Goal: Information Seeking & Learning: Learn about a topic

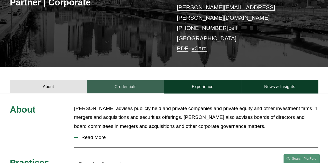
scroll to position [104, 0]
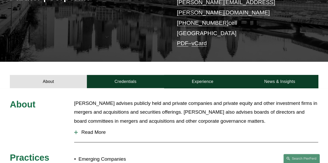
click at [84, 130] on span "Read More" at bounding box center [198, 133] width 240 height 6
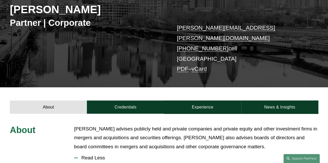
scroll to position [78, 0]
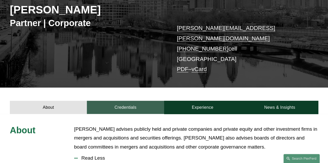
click at [131, 101] on link "Credentials" at bounding box center [125, 107] width 77 height 13
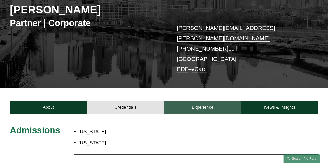
click at [195, 101] on link "Experience" at bounding box center [202, 107] width 77 height 13
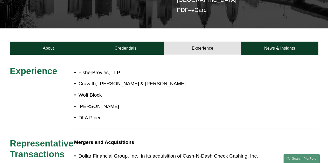
scroll to position [130, 0]
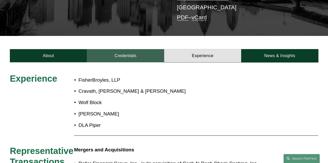
click at [131, 49] on link "Credentials" at bounding box center [125, 55] width 77 height 13
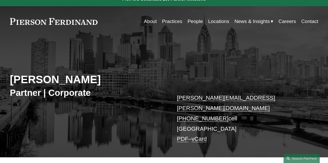
scroll to position [0, 0]
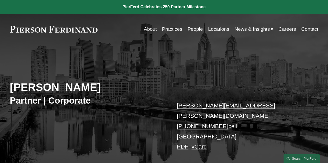
click at [193, 29] on link "People" at bounding box center [194, 29] width 15 height 10
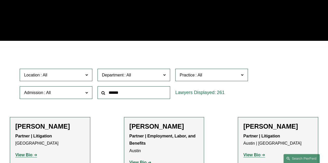
scroll to position [104, 0]
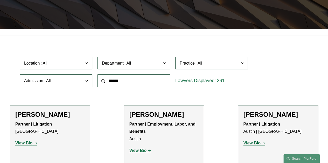
click at [87, 81] on span at bounding box center [86, 80] width 3 height 7
click at [0, 0] on link "[US_STATE]" at bounding box center [0, 0] width 0 height 0
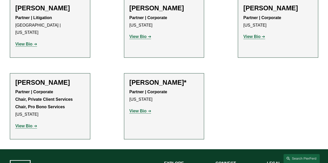
scroll to position [311, 0]
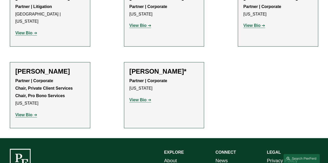
click at [145, 98] on strong "View Bio" at bounding box center [137, 100] width 17 height 4
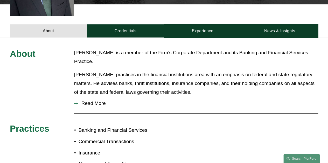
scroll to position [207, 0]
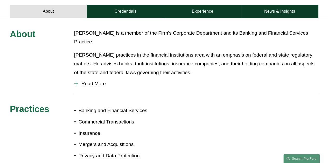
click at [92, 81] on span "Read More" at bounding box center [198, 84] width 240 height 6
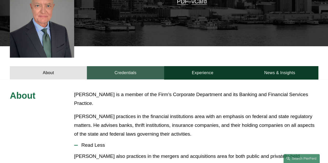
scroll to position [130, 0]
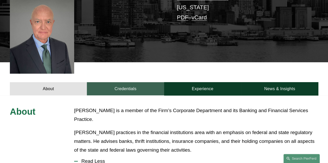
click at [126, 82] on link "Credentials" at bounding box center [125, 88] width 77 height 13
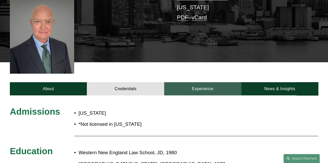
click at [206, 82] on link "Experience" at bounding box center [202, 88] width 77 height 13
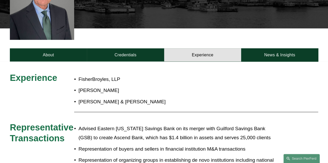
scroll to position [155, 0]
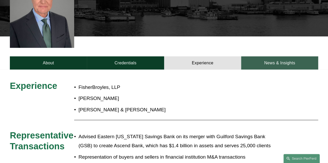
click at [265, 56] on link "News & Insights" at bounding box center [279, 62] width 77 height 13
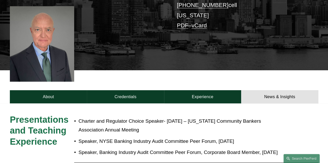
scroll to position [78, 0]
